Goal: Check status: Check status

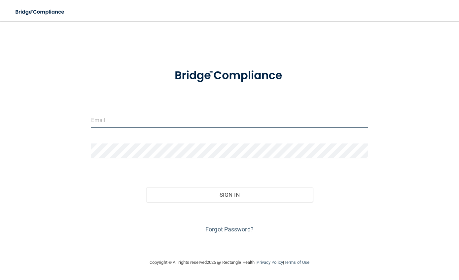
click at [174, 121] on input "email" at bounding box center [229, 120] width 277 height 15
type input "[EMAIL_ADDRESS][DOMAIN_NAME]"
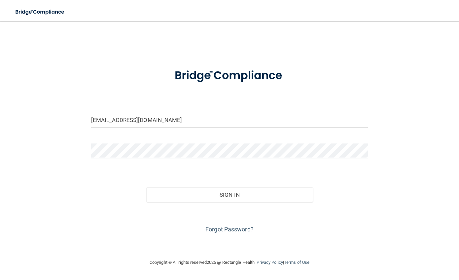
click at [146, 187] on button "Sign In" at bounding box center [229, 194] width 166 height 15
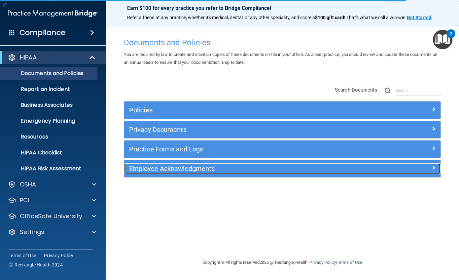
click at [193, 168] on h5 "Employee Acknowledgments" at bounding box center [243, 168] width 228 height 7
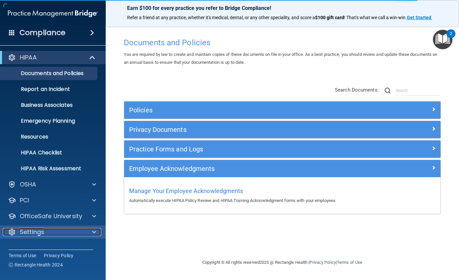
click at [83, 229] on div "Settings" at bounding box center [44, 232] width 82 height 8
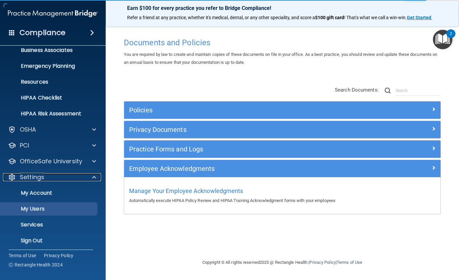
scroll to position [58, 0]
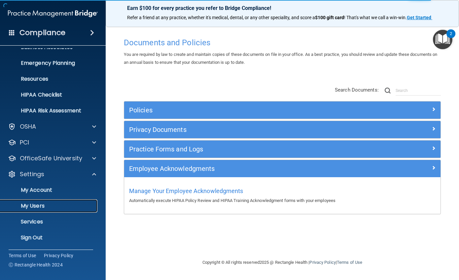
click at [32, 203] on p "My Users" at bounding box center [49, 206] width 90 height 7
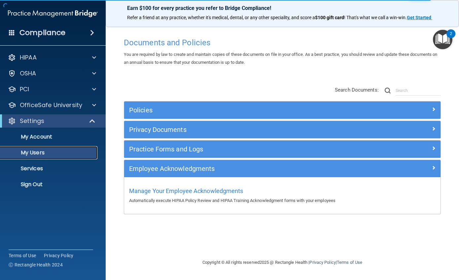
select select "20"
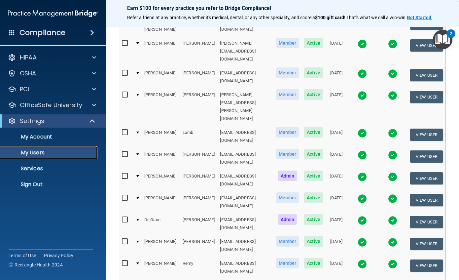
scroll to position [165, 0]
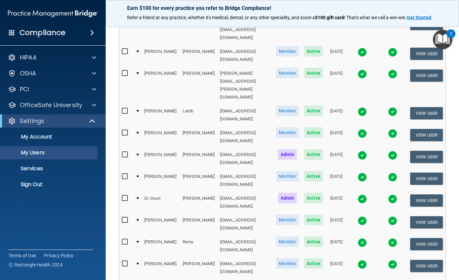
click at [364, 216] on img at bounding box center [362, 220] width 9 height 9
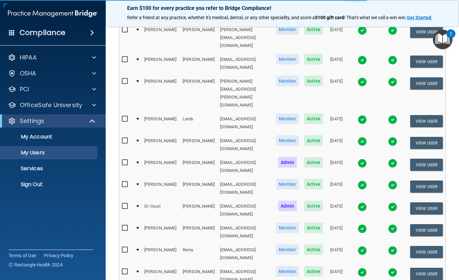
click at [362, 224] on img at bounding box center [362, 228] width 9 height 9
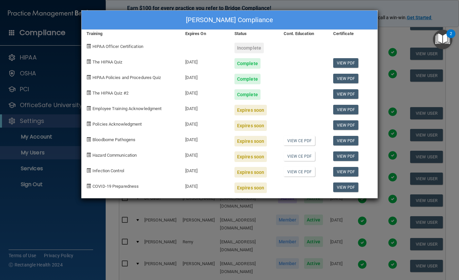
click at [378, 7] on div "[PERSON_NAME] Compliance Training Expires On Status Cont. Education Certificate…" at bounding box center [229, 140] width 459 height 280
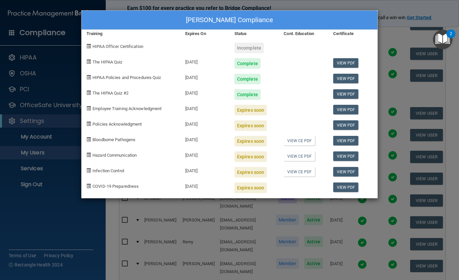
click at [394, 2] on div "[PERSON_NAME] Compliance Training Expires On Status Cont. Education Certificate…" at bounding box center [229, 140] width 459 height 280
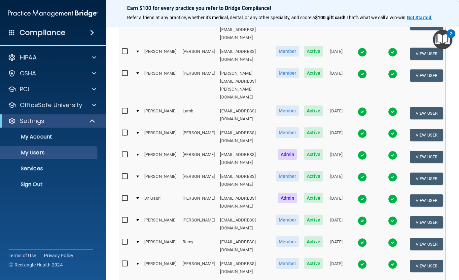
click at [366, 151] on img at bounding box center [362, 155] width 9 height 9
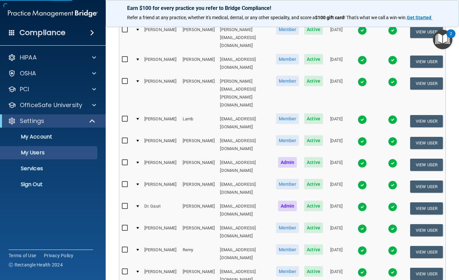
click at [361, 159] on img at bounding box center [362, 163] width 9 height 9
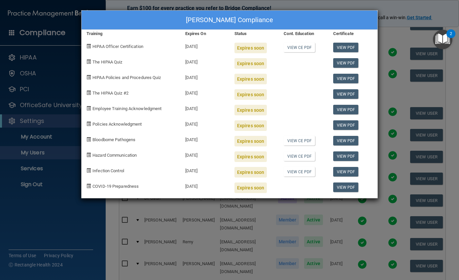
click at [383, 5] on div "[PERSON_NAME] Compliance Training Expires On Status Cont. Education Certificate…" at bounding box center [229, 140] width 459 height 280
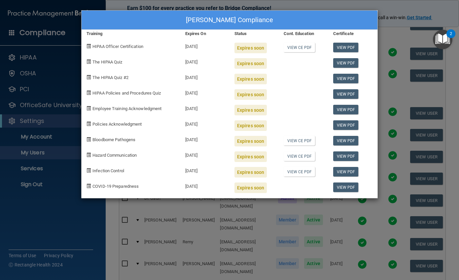
click at [328, 5] on div "[PERSON_NAME] Compliance Training Expires On Status Cont. Education Certificate…" at bounding box center [229, 140] width 459 height 280
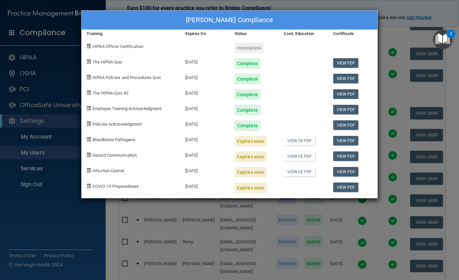
click at [328, 3] on div "[PERSON_NAME] Compliance Training Expires On Status Cont. Education Certificate…" at bounding box center [229, 140] width 459 height 280
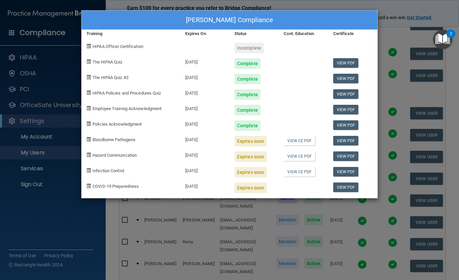
click at [328, 3] on div "[PERSON_NAME] Compliance Training Expires On Status Cont. Education Certificate…" at bounding box center [229, 140] width 459 height 280
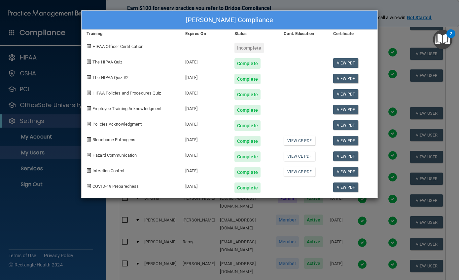
click at [368, 5] on div "[PERSON_NAME] Compliance Training Expires On Status Cont. Education Certificate…" at bounding box center [229, 140] width 459 height 280
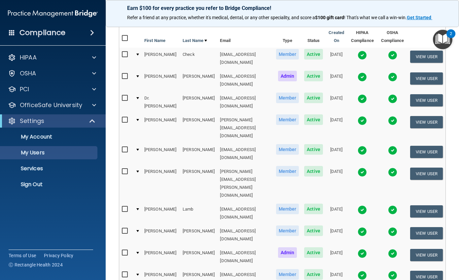
scroll to position [66, 0]
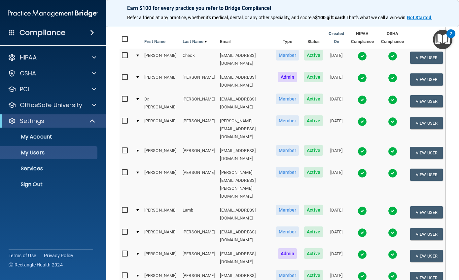
click at [362, 95] on img at bounding box center [362, 99] width 9 height 9
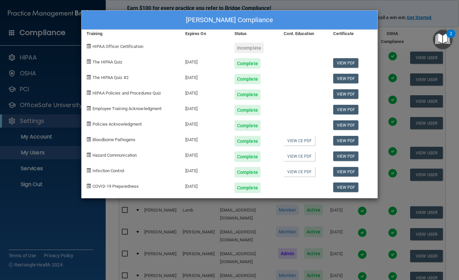
click at [320, 2] on div "[PERSON_NAME] Compliance Training Expires On Status Cont. Education Certificate…" at bounding box center [229, 140] width 459 height 280
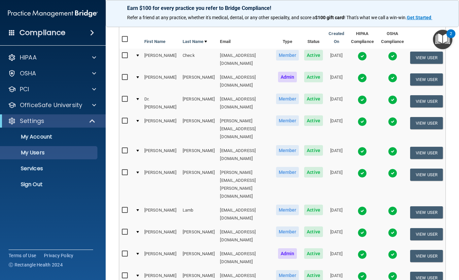
click at [363, 58] on img at bounding box center [362, 56] width 9 height 9
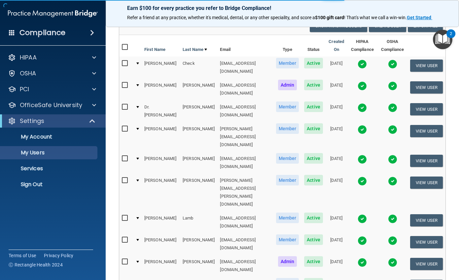
click at [363, 66] on img at bounding box center [362, 63] width 9 height 9
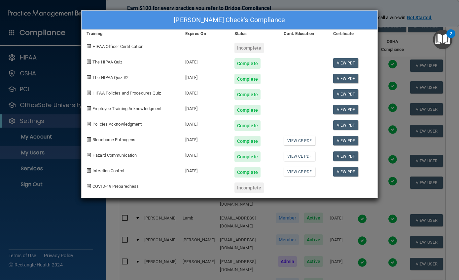
click at [356, 3] on div "[PERSON_NAME] Check's Compliance Training Expires On Status Cont. Education Cer…" at bounding box center [229, 140] width 459 height 280
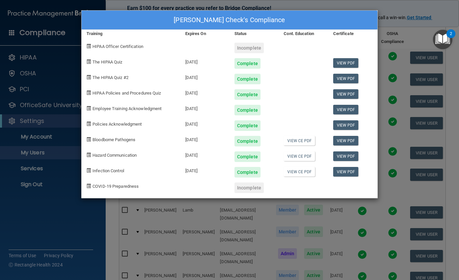
click at [356, 3] on div "[PERSON_NAME] Check's Compliance Training Expires On Status Cont. Education Cer…" at bounding box center [229, 140] width 459 height 280
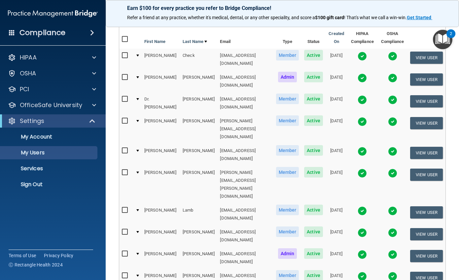
click at [363, 117] on img at bounding box center [362, 121] width 9 height 9
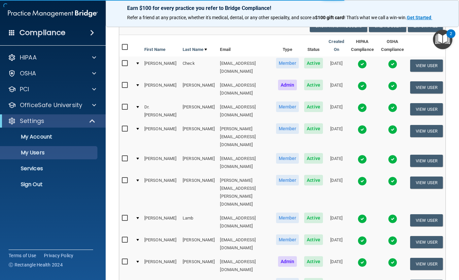
click at [360, 125] on img at bounding box center [362, 129] width 9 height 9
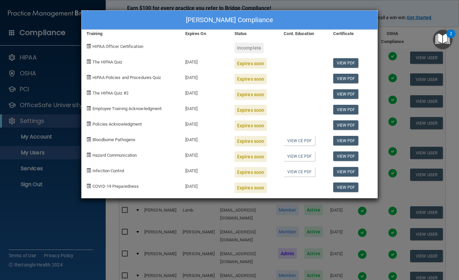
click at [385, 2] on div "[PERSON_NAME] Compliance Training Expires On Status Cont. Education Certificate…" at bounding box center [229, 140] width 459 height 280
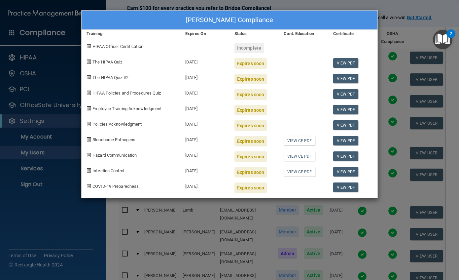
click at [385, 2] on div "[PERSON_NAME] Compliance Training Expires On Status Cont. Education Certificate…" at bounding box center [229, 140] width 459 height 280
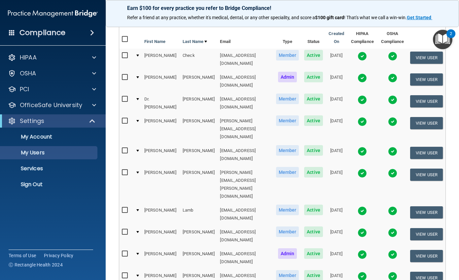
click at [363, 147] on img at bounding box center [362, 151] width 9 height 9
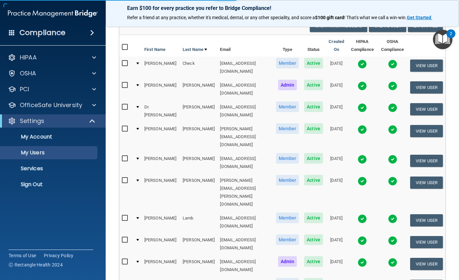
click at [360, 155] on img at bounding box center [362, 159] width 9 height 9
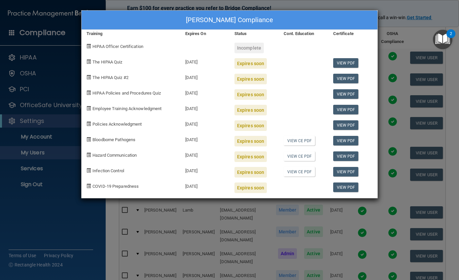
click at [376, 4] on div "[PERSON_NAME] Compliance Training Expires On Status Cont. Education Certificate…" at bounding box center [229, 140] width 459 height 280
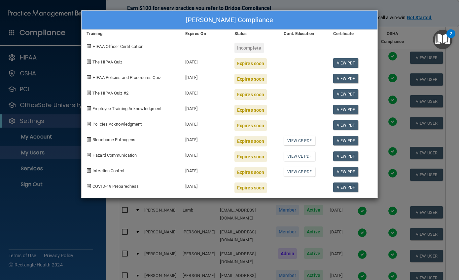
click at [378, 4] on div "[PERSON_NAME] Compliance Training Expires On Status Cont. Education Certificate…" at bounding box center [229, 140] width 459 height 280
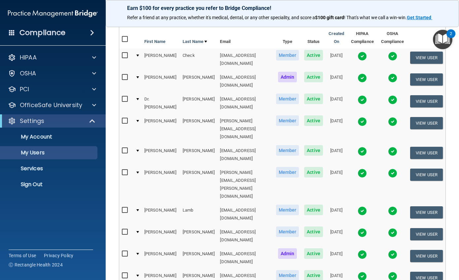
scroll to position [99, 0]
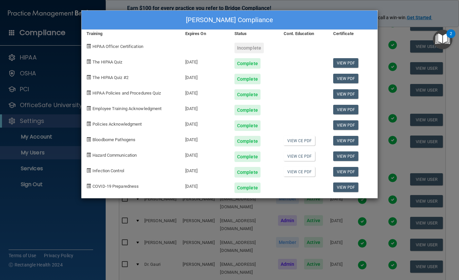
click at [305, 5] on div "[PERSON_NAME] Compliance Training Expires On Status Cont. Education Certificate…" at bounding box center [229, 140] width 459 height 280
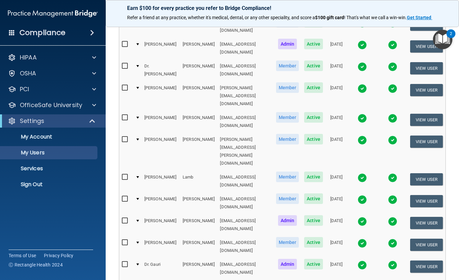
click at [363, 173] on img at bounding box center [362, 177] width 9 height 9
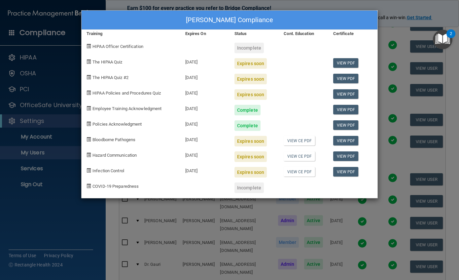
click at [331, 4] on div "[PERSON_NAME] Compliance Training Expires On Status Cont. Education Certificate…" at bounding box center [229, 140] width 459 height 280
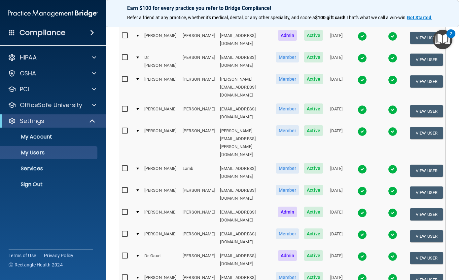
scroll to position [0, 0]
